Goal: Use online tool/utility: Utilize a website feature to perform a specific function

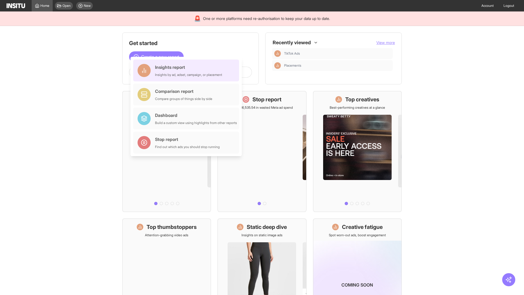
click at [188, 70] on div "Insights report Insights by ad, adset, campaign, or placement" at bounding box center [188, 70] width 67 height 13
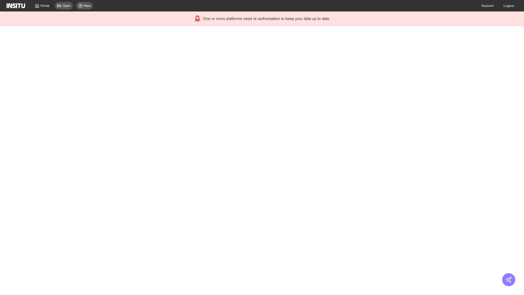
select select "**"
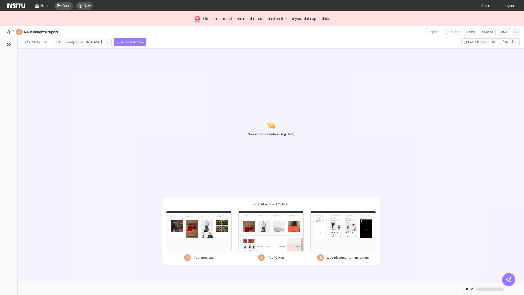
click at [36, 42] on div at bounding box center [32, 41] width 15 height 5
click at [36, 54] on span "Meta" at bounding box center [35, 53] width 7 height 5
click at [121, 42] on span "Add breakdown" at bounding box center [132, 42] width 23 height 4
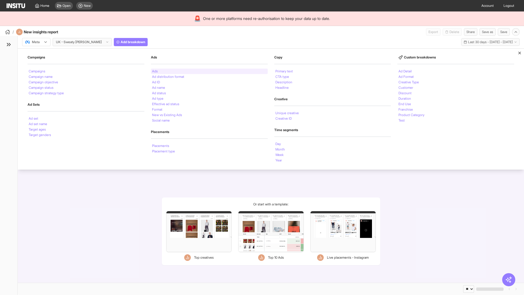
click at [155, 71] on li "Ads" at bounding box center [155, 71] width 6 height 3
